Goal: Go to known website: Access a specific website the user already knows

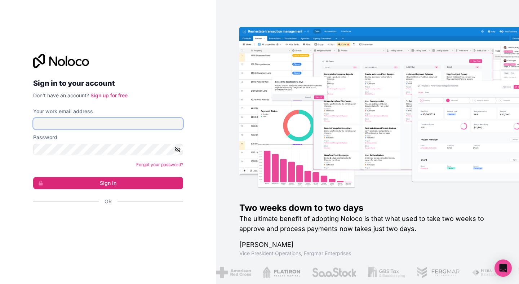
click at [96, 125] on input "Your work email address" at bounding box center [108, 124] width 150 height 12
click at [189, 94] on div "Sign in to your account Don't have an account? Sign up for free Your work email…" at bounding box center [108, 142] width 216 height 284
click at [114, 130] on form "Your work email address Password Forgot your password? Sign in Or" at bounding box center [108, 169] width 150 height 122
click at [100, 121] on input "Your work email address" at bounding box center [108, 124] width 150 height 12
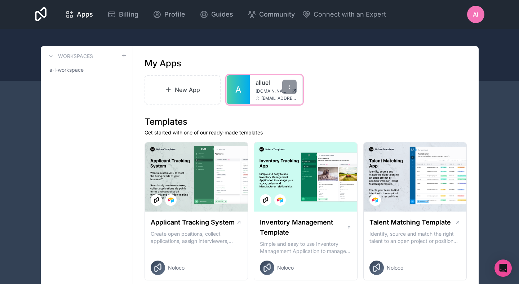
click at [268, 83] on link "alluel" at bounding box center [275, 82] width 41 height 9
